Goal: Find contact information: Find contact information

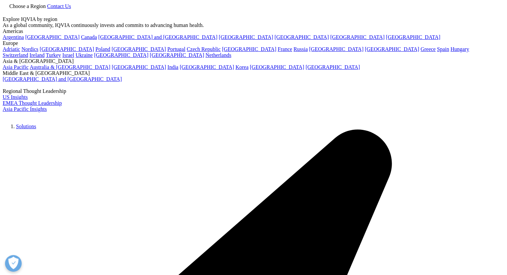
scroll to position [278, 0]
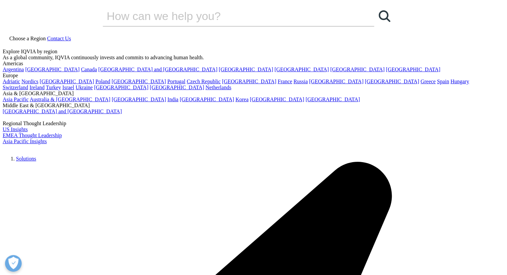
scroll to position [0, 0]
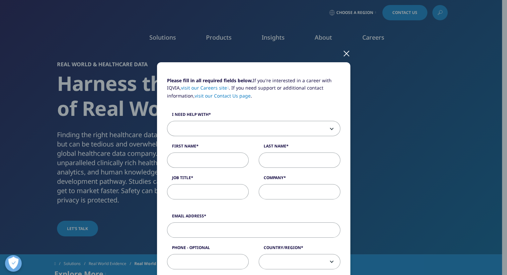
click at [342, 51] on div at bounding box center [346, 53] width 8 height 18
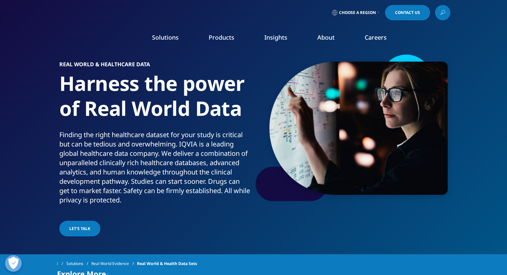
click at [274, 138] on link "Our Locations" at bounding box center [320, 140] width 124 height 7
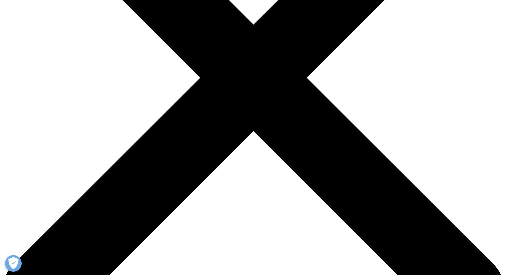
scroll to position [200, 0]
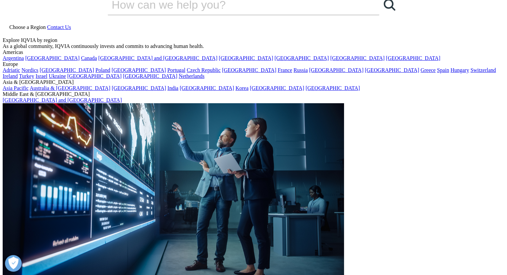
scroll to position [0, 0]
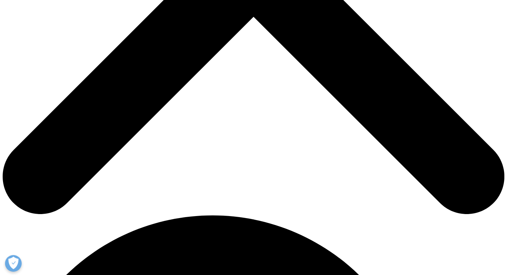
scroll to position [358, 0]
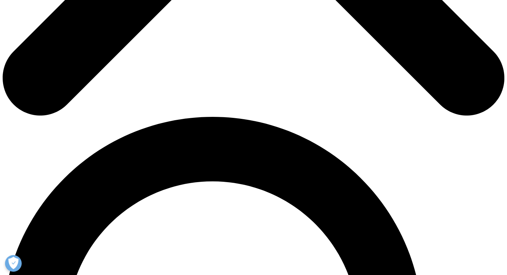
scroll to position [466, 0]
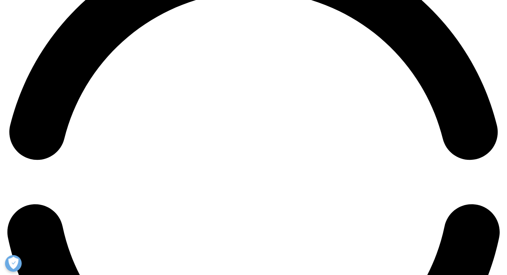
scroll to position [1111, 0]
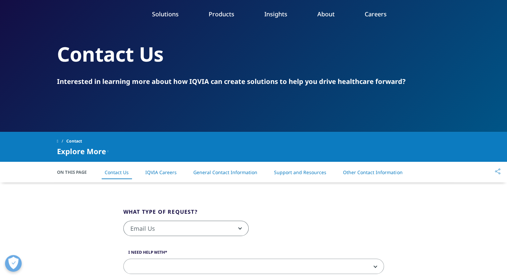
scroll to position [0, 0]
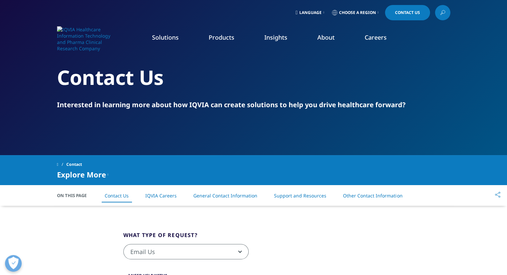
click at [386, 200] on li "Other Contact Information" at bounding box center [372, 196] width 73 height 20
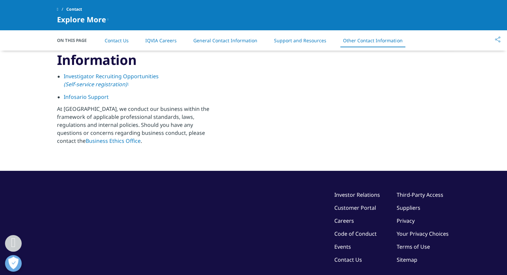
scroll to position [1034, 0]
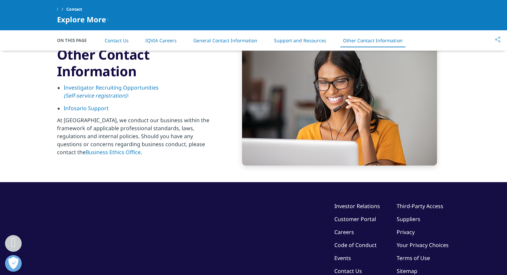
click at [141, 149] on link "Business Ethics Office" at bounding box center [113, 152] width 55 height 7
